Goal: Navigation & Orientation: Find specific page/section

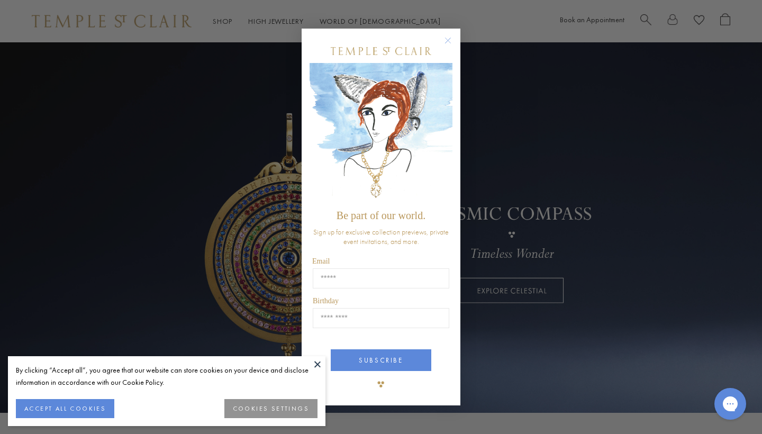
click at [453, 41] on circle "Close dialog" at bounding box center [448, 40] width 13 height 13
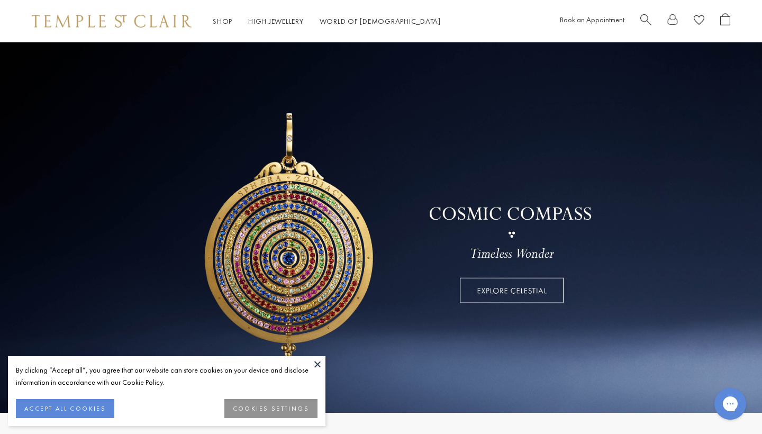
click at [318, 365] on button at bounding box center [318, 364] width 16 height 16
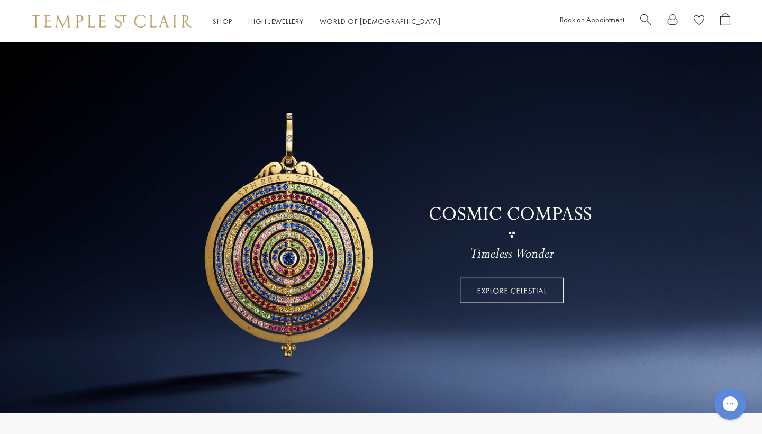
click at [500, 286] on link at bounding box center [381, 227] width 762 height 371
click at [512, 300] on link at bounding box center [381, 227] width 762 height 371
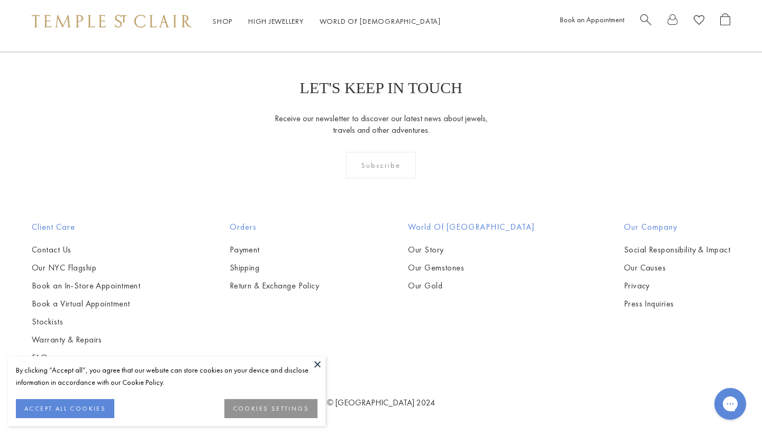
scroll to position [1024, 0]
click at [319, 365] on button at bounding box center [318, 364] width 16 height 16
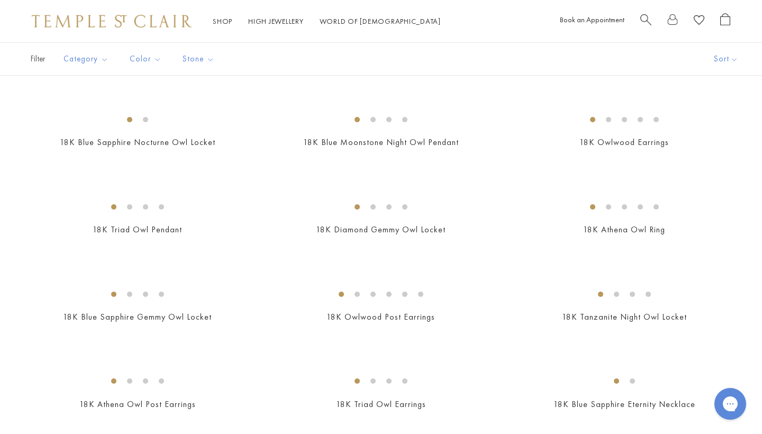
scroll to position [363, 0]
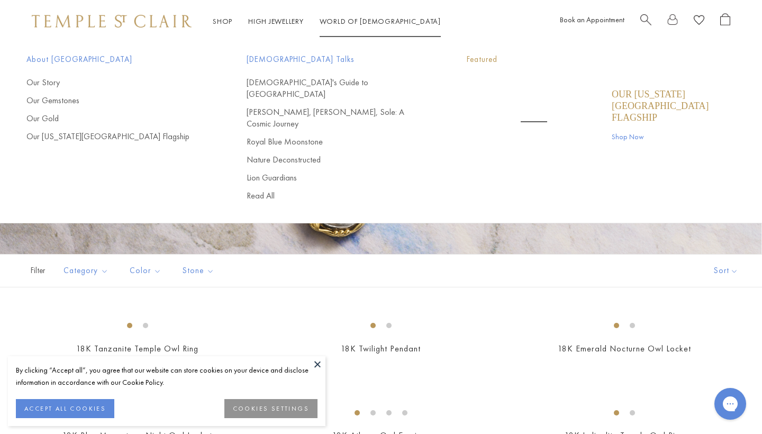
click at [349, 21] on link "World of Temple World of Temple" at bounding box center [380, 21] width 121 height 10
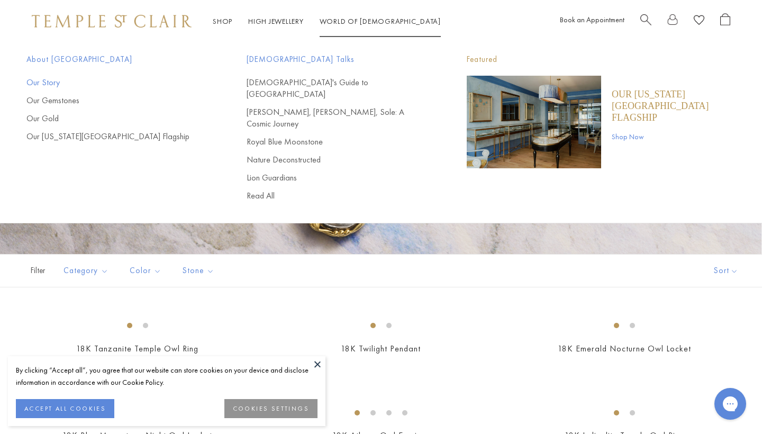
click at [39, 83] on link "Our Story" at bounding box center [115, 83] width 178 height 12
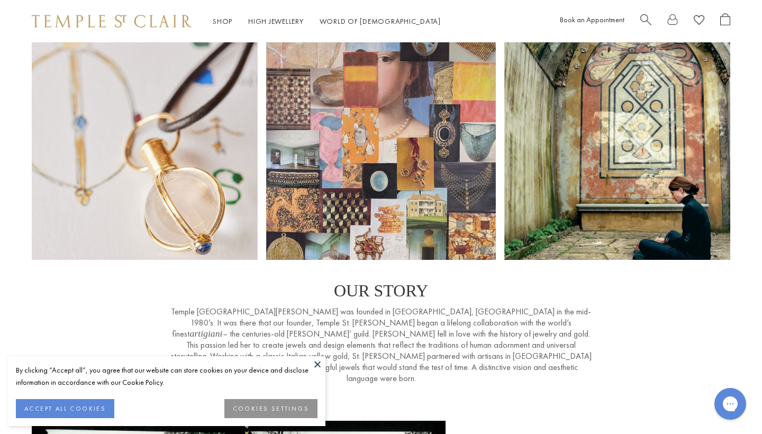
click at [318, 363] on button at bounding box center [318, 364] width 16 height 16
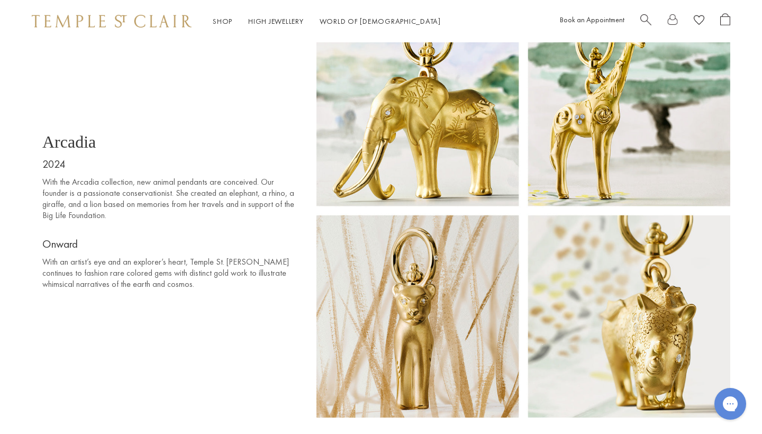
scroll to position [6324, 0]
